Goal: Find contact information: Find contact information

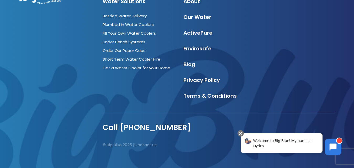
scroll to position [6197, 0]
click at [134, 142] on link "Contact us" at bounding box center [145, 145] width 22 height 6
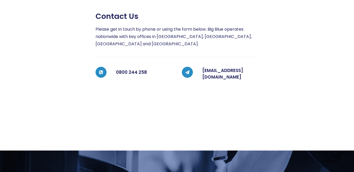
scroll to position [105, 0]
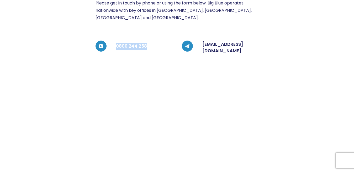
drag, startPoint x: 2, startPoint y: 77, endPoint x: 33, endPoint y: 77, distance: 31.2
click at [116, 52] on h5 "0800 244 258" at bounding box center [144, 46] width 56 height 10
copy h5 "0800 244 258"
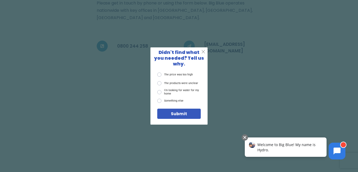
click at [203, 55] on span "X" at bounding box center [203, 52] width 4 height 6
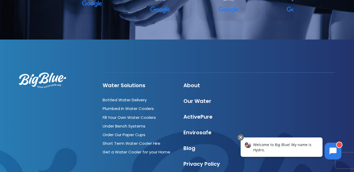
scroll to position [419, 0]
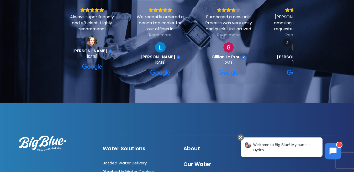
click at [135, 14] on div "We recently ordered a bench top cooler for our offices in [GEOGRAPHIC_DATA]. Th…" at bounding box center [160, 23] width 50 height 18
